Goal: Task Accomplishment & Management: Manage account settings

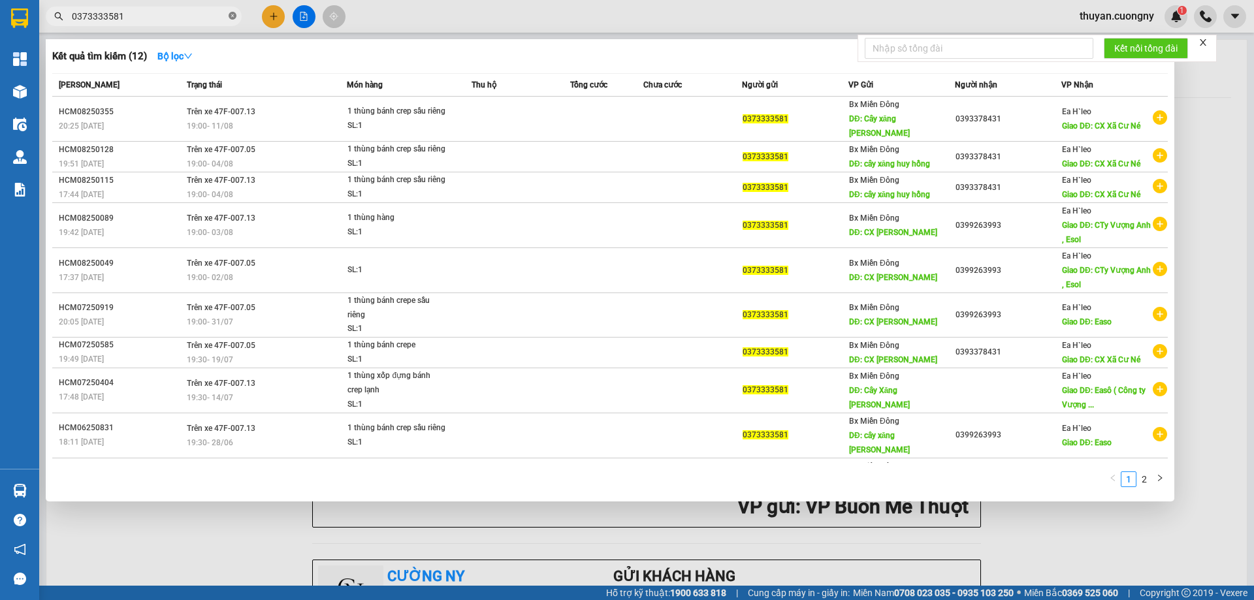
click at [231, 14] on icon "close-circle" at bounding box center [233, 16] width 8 height 8
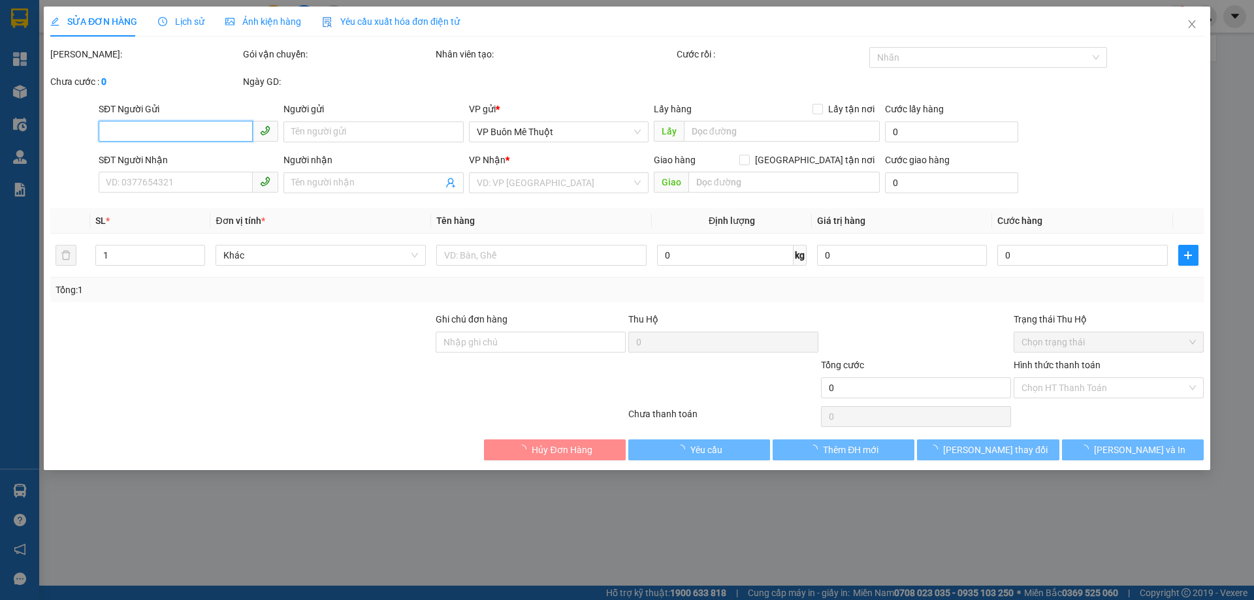
type input "0344656514"
type input "Cửa hàng Tân Phong"
type input "0982676934"
type input "Chị Trang"
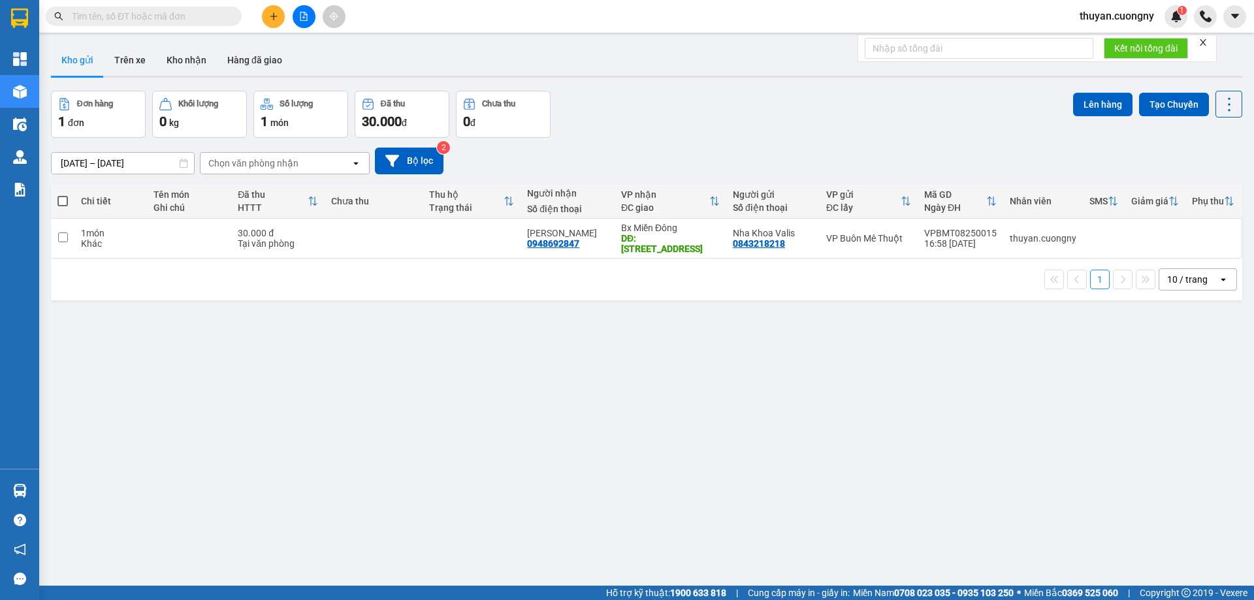
click at [136, 12] on input "text" at bounding box center [149, 16] width 154 height 14
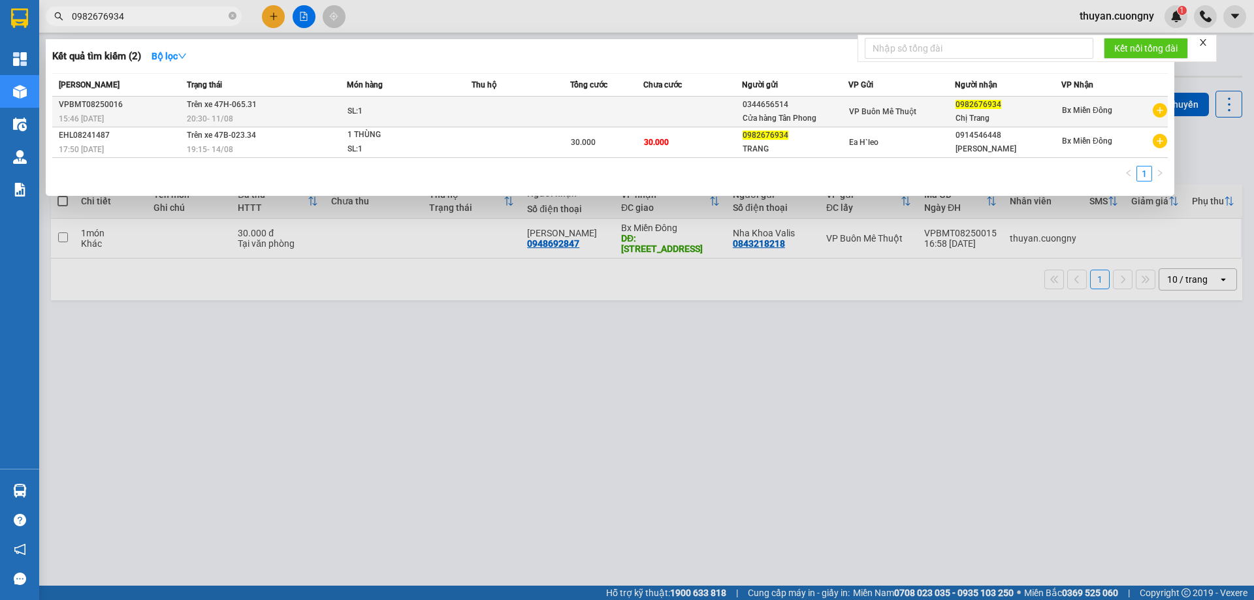
type input "0982676934"
click at [150, 114] on div "15:46 [DATE]" at bounding box center [121, 119] width 124 height 14
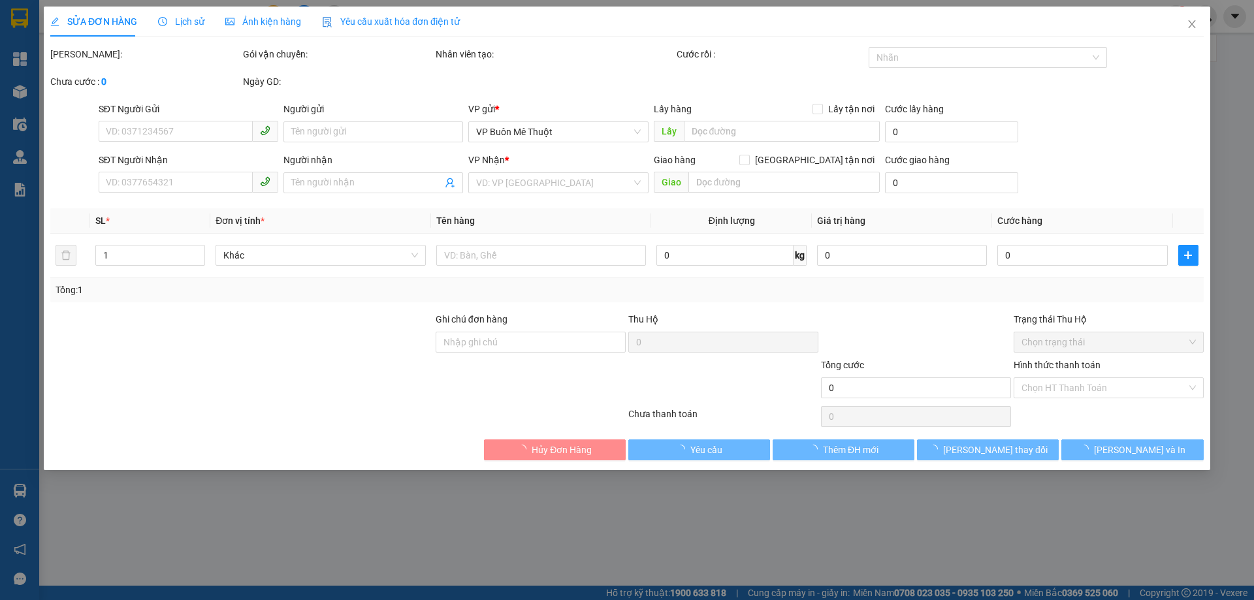
type input "0344656514"
type input "Cửa hàng Tân Phong"
type input "0982676934"
type input "Chị Trang"
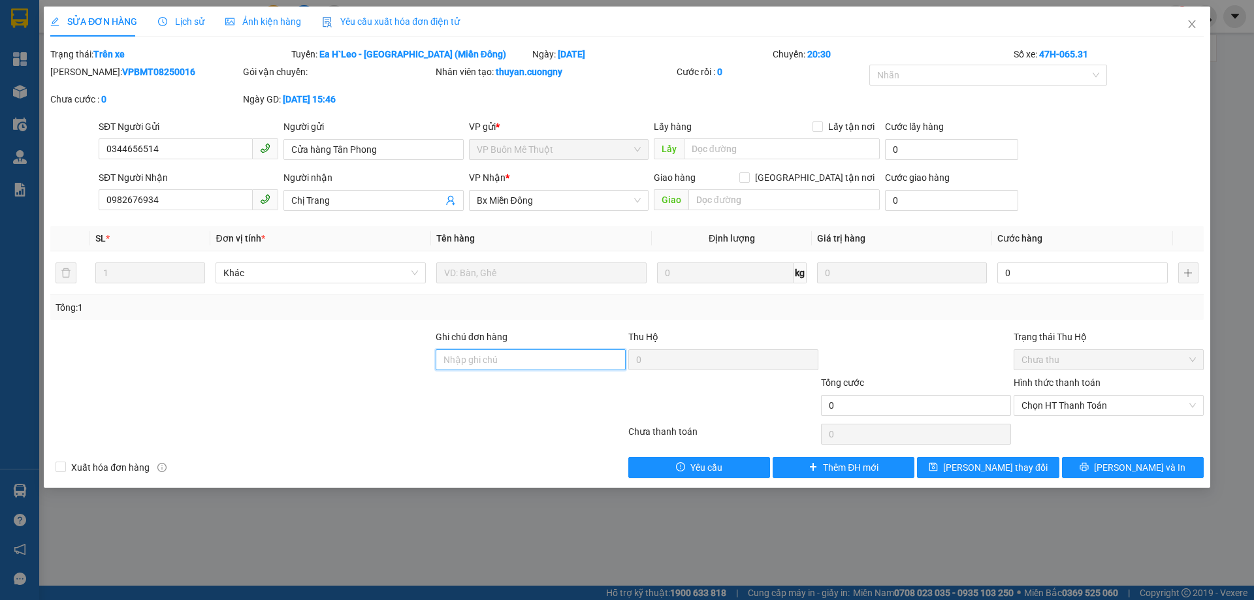
click at [494, 357] on input "Ghi chú đơn hàng" at bounding box center [531, 359] width 190 height 21
click at [532, 356] on input "Ghi chú đơn hàng" at bounding box center [531, 359] width 190 height 21
click at [705, 468] on span "Yêu cầu" at bounding box center [706, 468] width 32 height 14
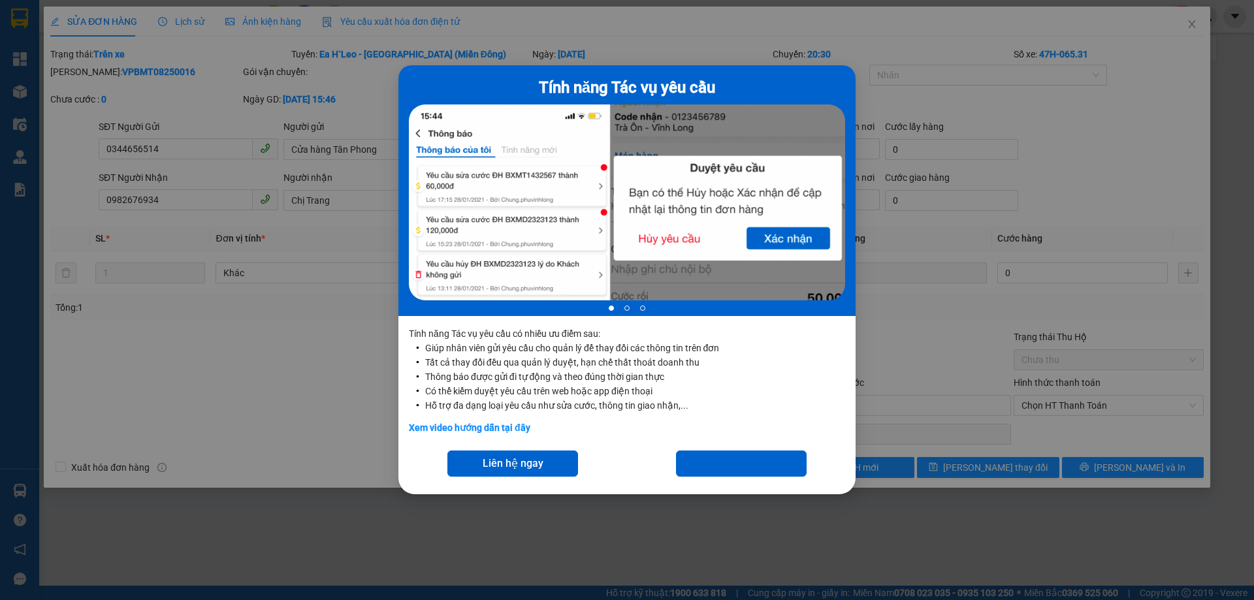
click at [252, 346] on div "Tính năng Tác vụ yêu cầu 1 of 3 Tính năng Tác vụ yêu cầu có nhiều ưu điểm sau: …" at bounding box center [627, 300] width 1254 height 600
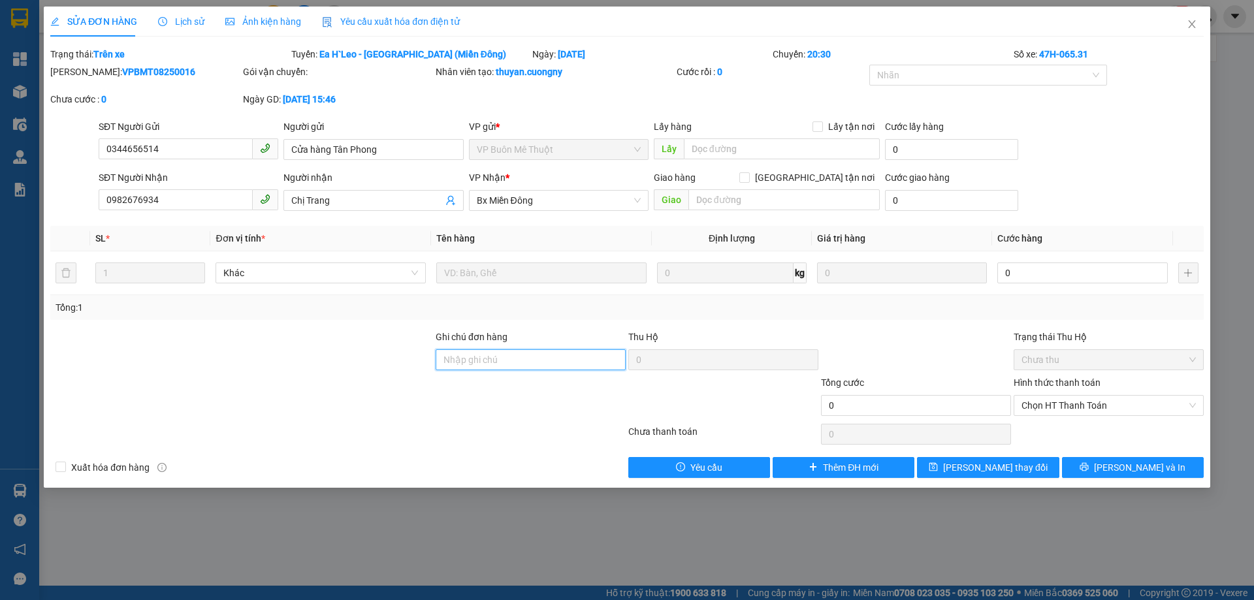
click at [557, 357] on input "Ghi chú đơn hàng" at bounding box center [531, 359] width 190 height 21
type input "K"
drag, startPoint x: 164, startPoint y: 202, endPoint x: 53, endPoint y: 199, distance: 111.1
click at [53, 199] on div "SĐT Người Nhận 0982676934 0982676934 Người nhận Chị Trang VP Nhận * Bx Miền Đô…" at bounding box center [627, 193] width 1156 height 46
click at [573, 359] on input "hàng của KH đi xe 21h00" at bounding box center [531, 359] width 190 height 21
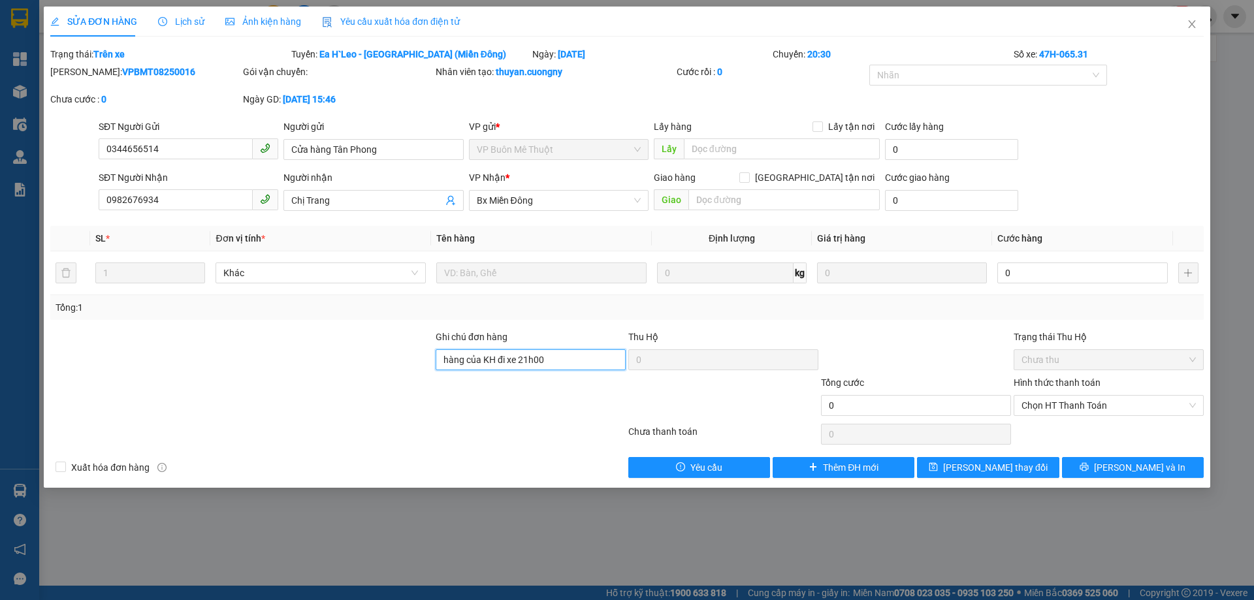
paste input "0982676934"
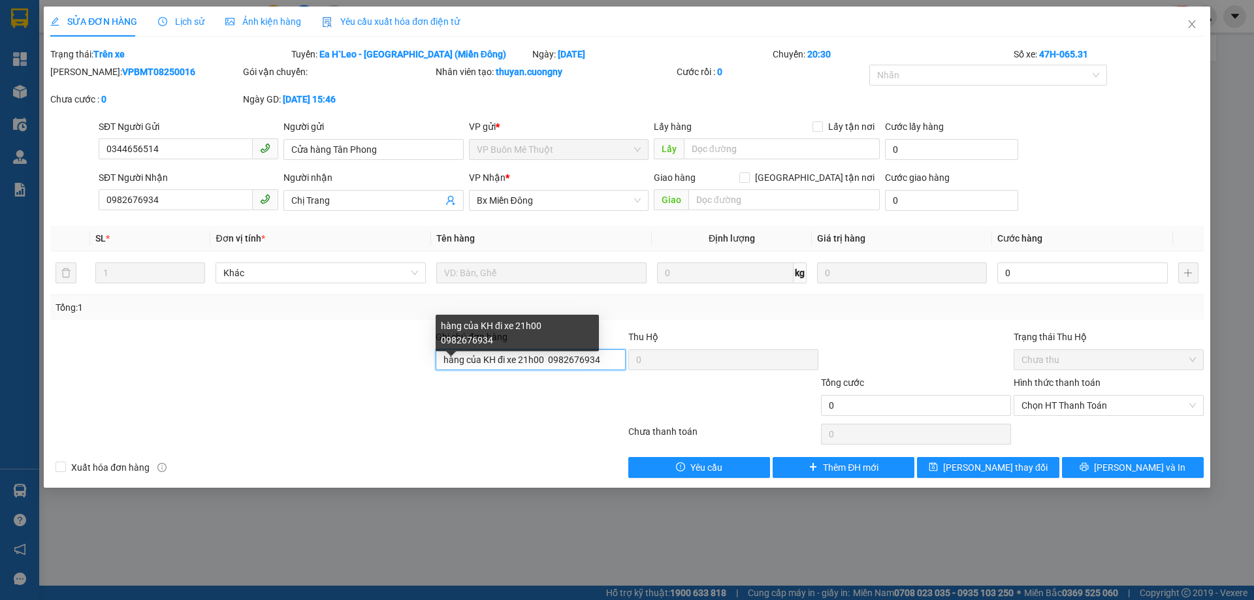
click at [443, 355] on input "hàng của KH đi xe 21h00 0982676934" at bounding box center [531, 359] width 190 height 21
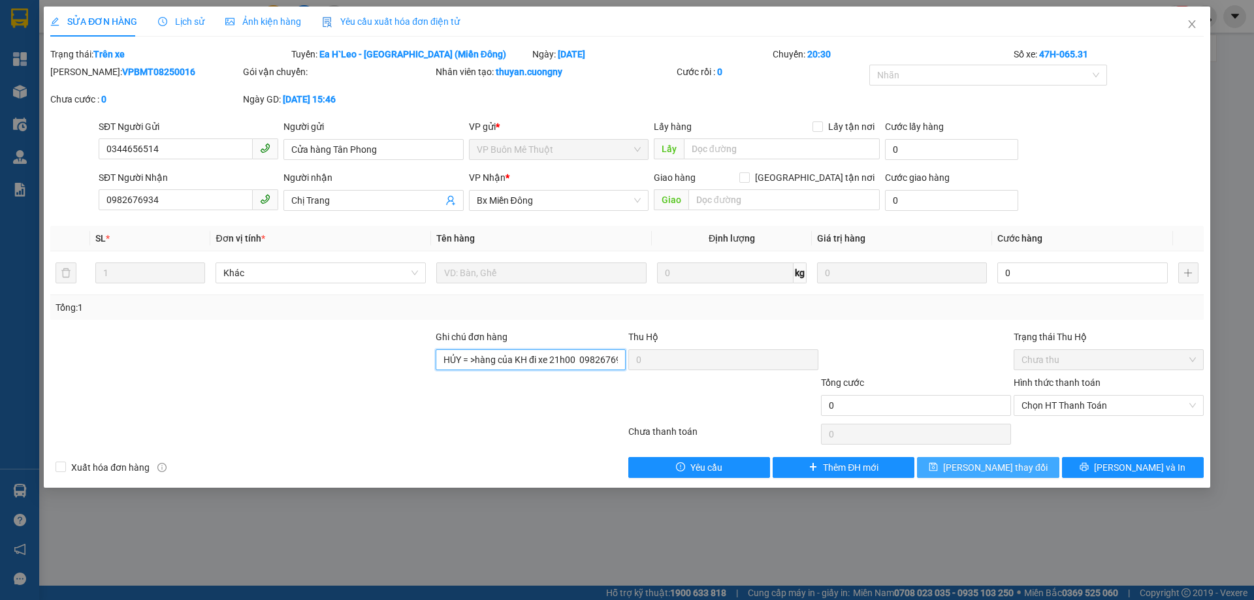
type input "HỦY = >hàng của KH đi xe 21h00 0982676934"
click at [1011, 470] on span "[PERSON_NAME] thay đổi" at bounding box center [995, 468] width 105 height 14
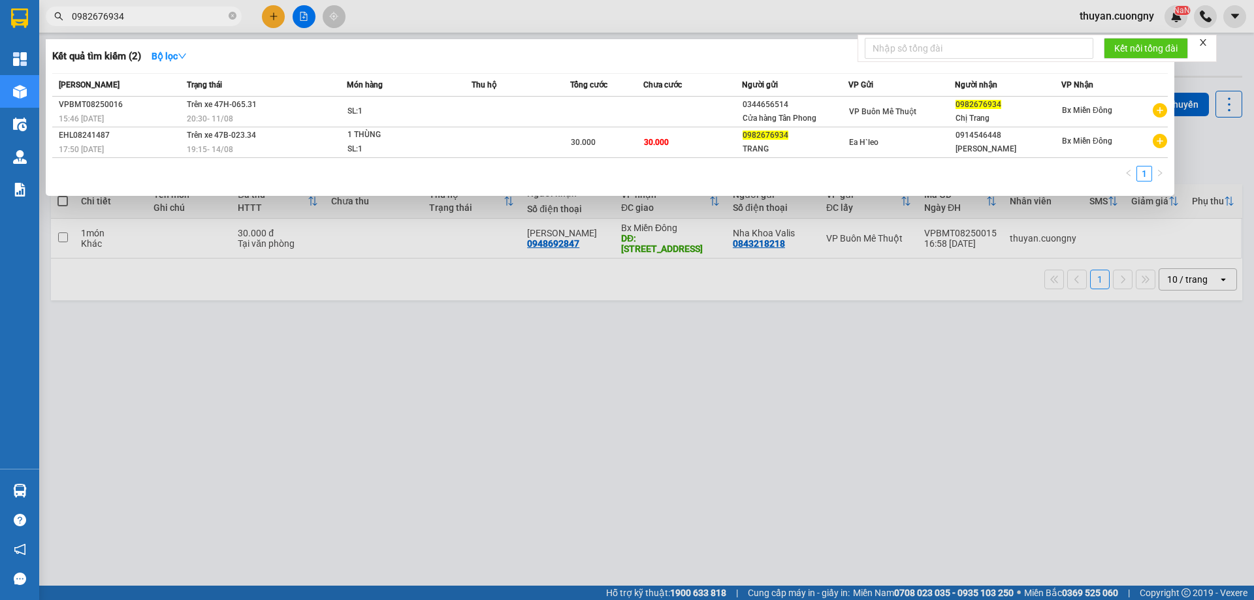
click at [134, 17] on input "0982676934" at bounding box center [149, 16] width 154 height 14
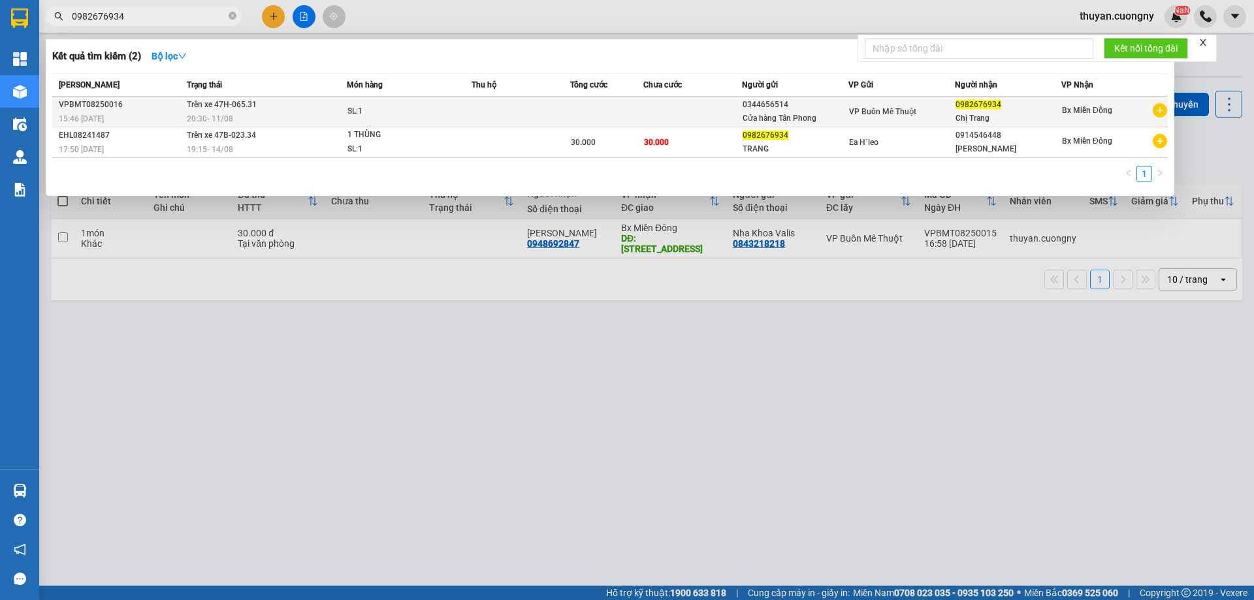
click at [428, 117] on div "SL: 1" at bounding box center [396, 112] width 98 height 14
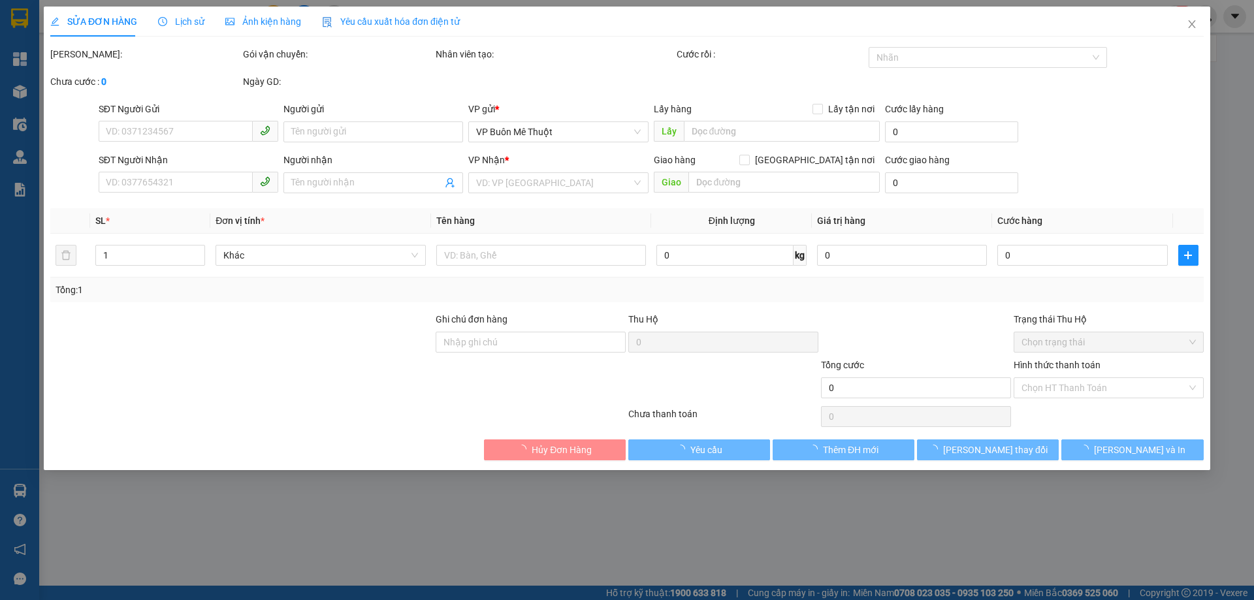
type input "0344656514"
type input "Cửa hàng Tân Phong"
type input "0982676934"
type input "Chị Trang"
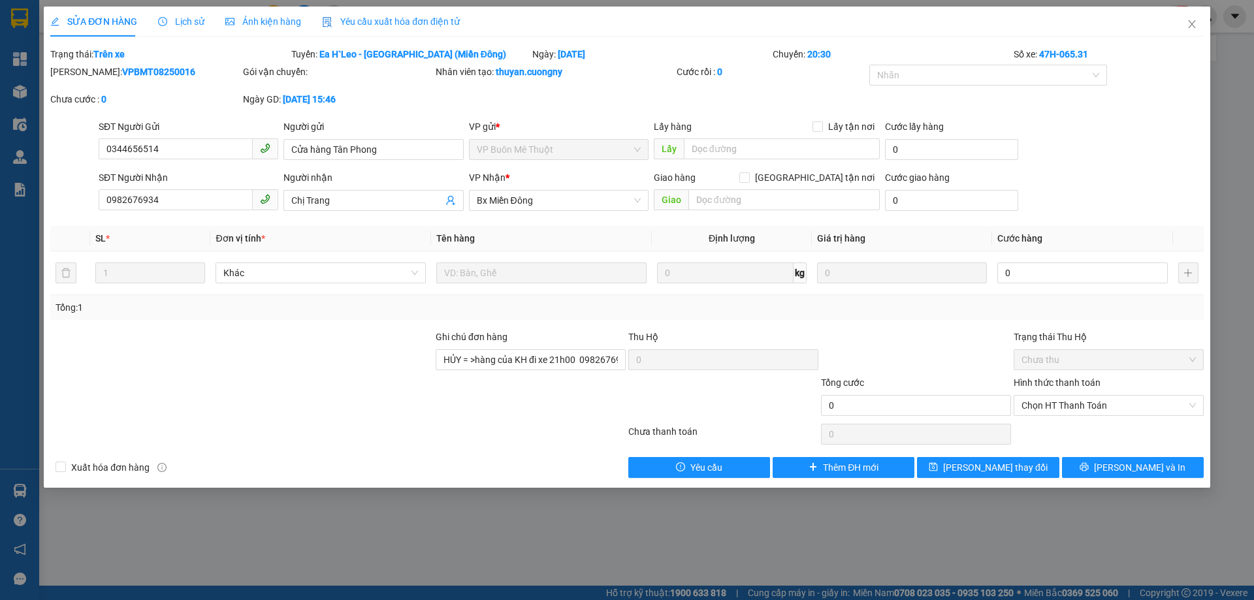
click at [930, 345] on div at bounding box center [916, 353] width 193 height 46
click at [504, 349] on div "Ghi chú đơn hàng HỦY = >hàng của KH đi xe 21h00 0982676934" at bounding box center [531, 353] width 190 height 46
click at [504, 355] on input "HỦY = >hàng của KH đi xe 21h00 0982676934" at bounding box center [531, 359] width 190 height 21
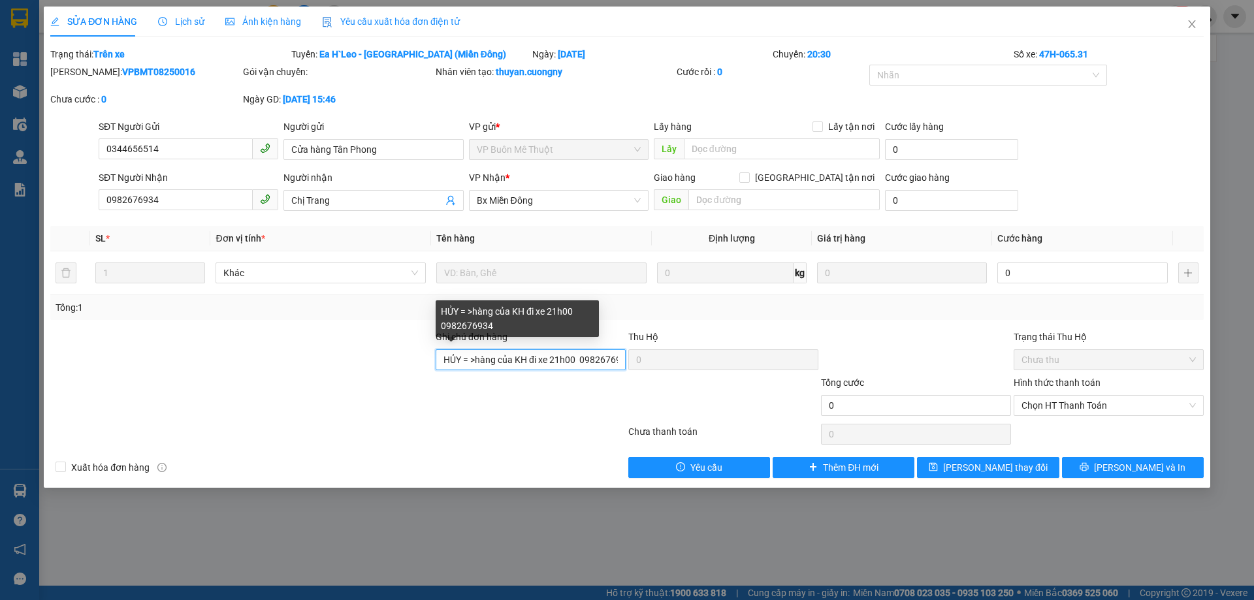
click at [472, 359] on input "HỦY = >hàng của KH đi xe 21h00 0982676934" at bounding box center [531, 359] width 190 height 21
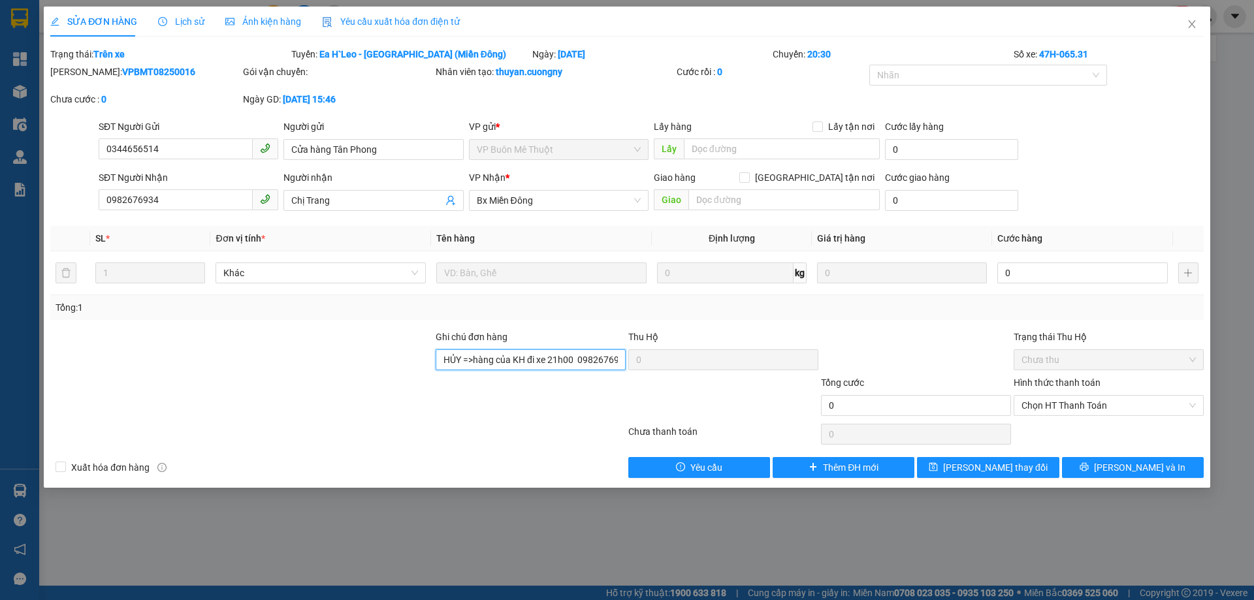
click at [477, 354] on input "HỦY =>hàng của KH đi xe 21h00 0982676934" at bounding box center [531, 359] width 190 height 21
type input "HỦY => hàng của KH đi xe 21h00 0982676934"
click at [496, 408] on div at bounding box center [530, 399] width 193 height 46
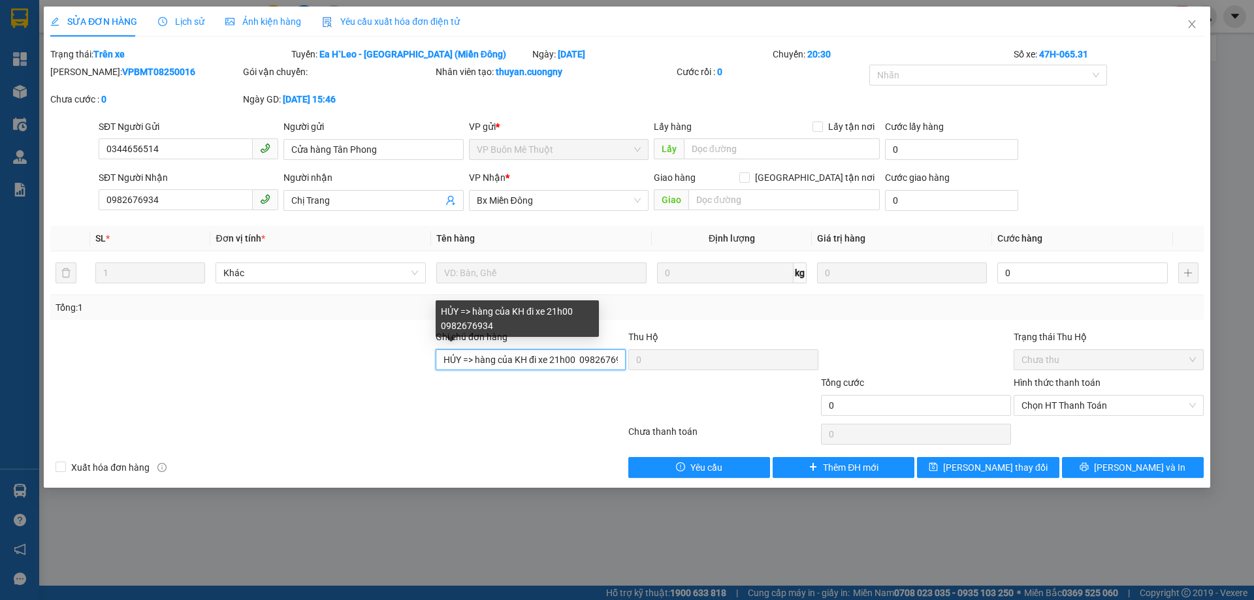
click at [606, 363] on input "HỦY => hàng của KH đi xe 21h00 0982676934" at bounding box center [531, 359] width 190 height 21
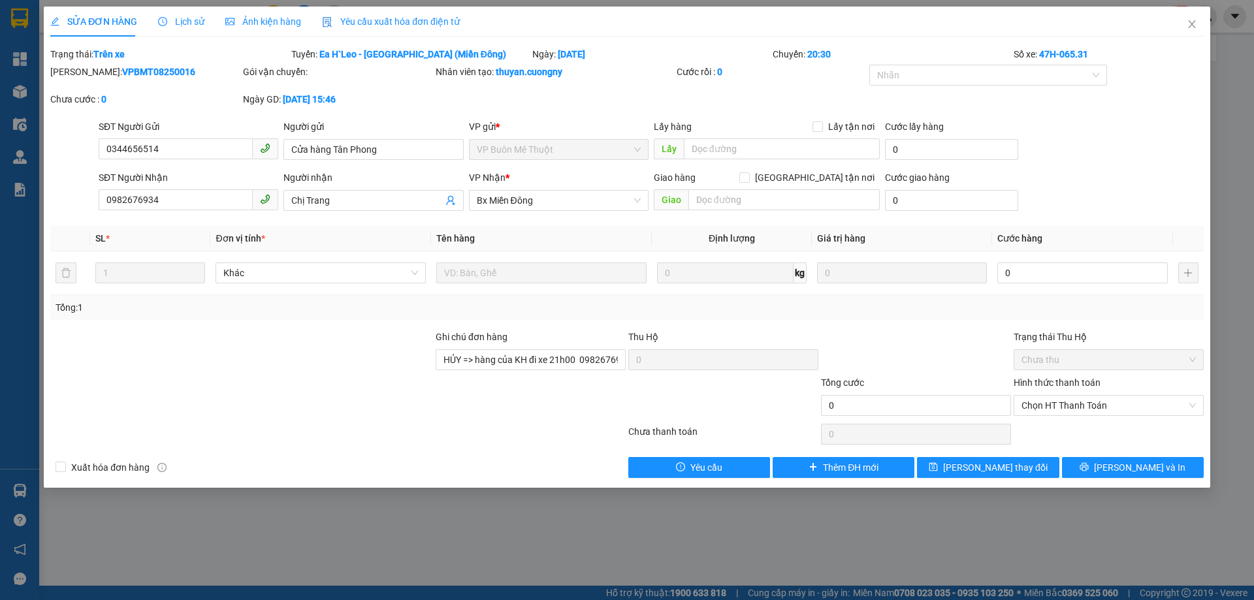
click at [688, 410] on div at bounding box center [723, 399] width 193 height 46
click at [1197, 22] on span "Close" at bounding box center [1192, 25] width 37 height 37
